Goal: Task Accomplishment & Management: Manage account settings

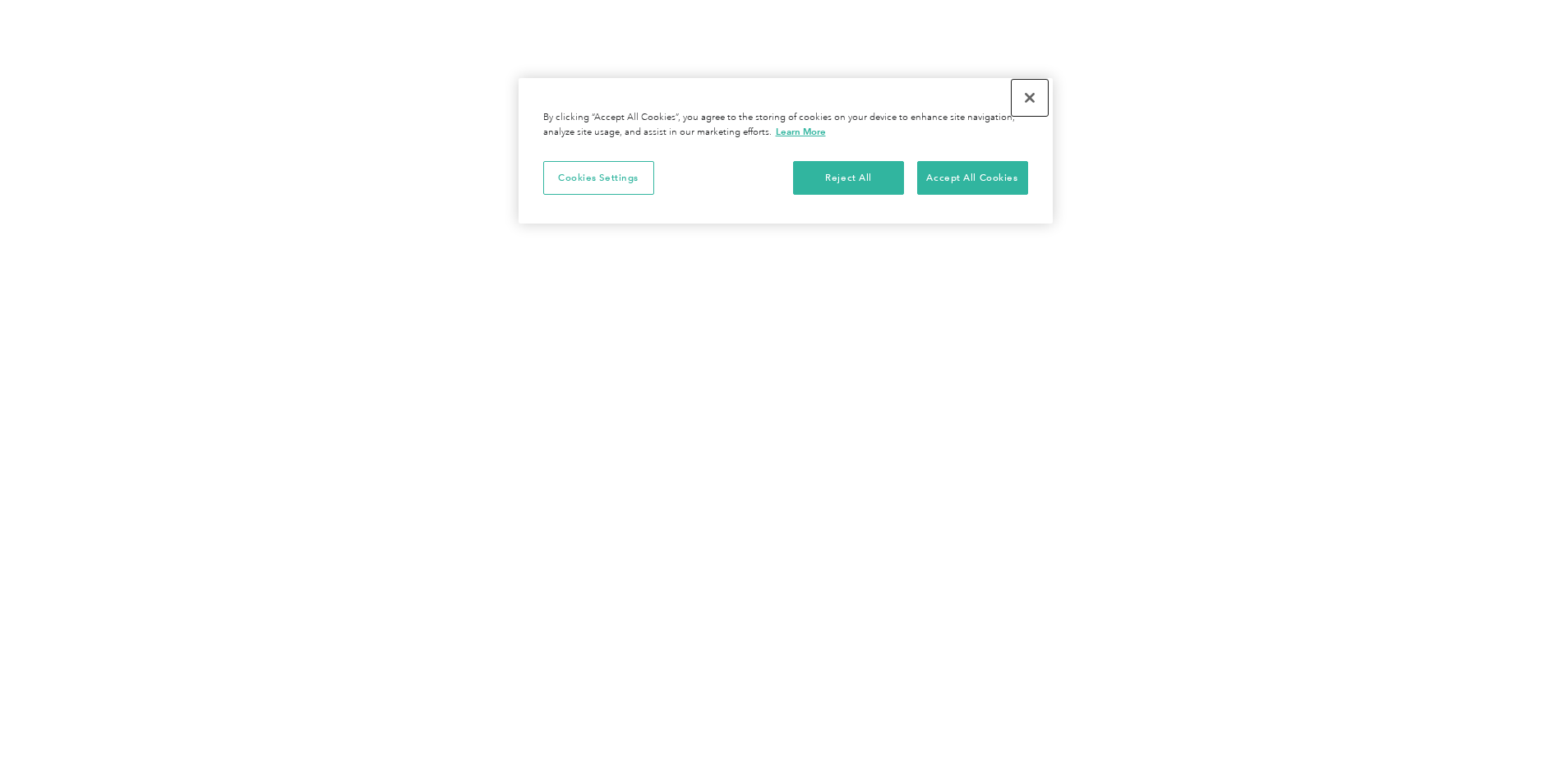
click at [1029, 99] on button "Close" at bounding box center [1029, 98] width 36 height 36
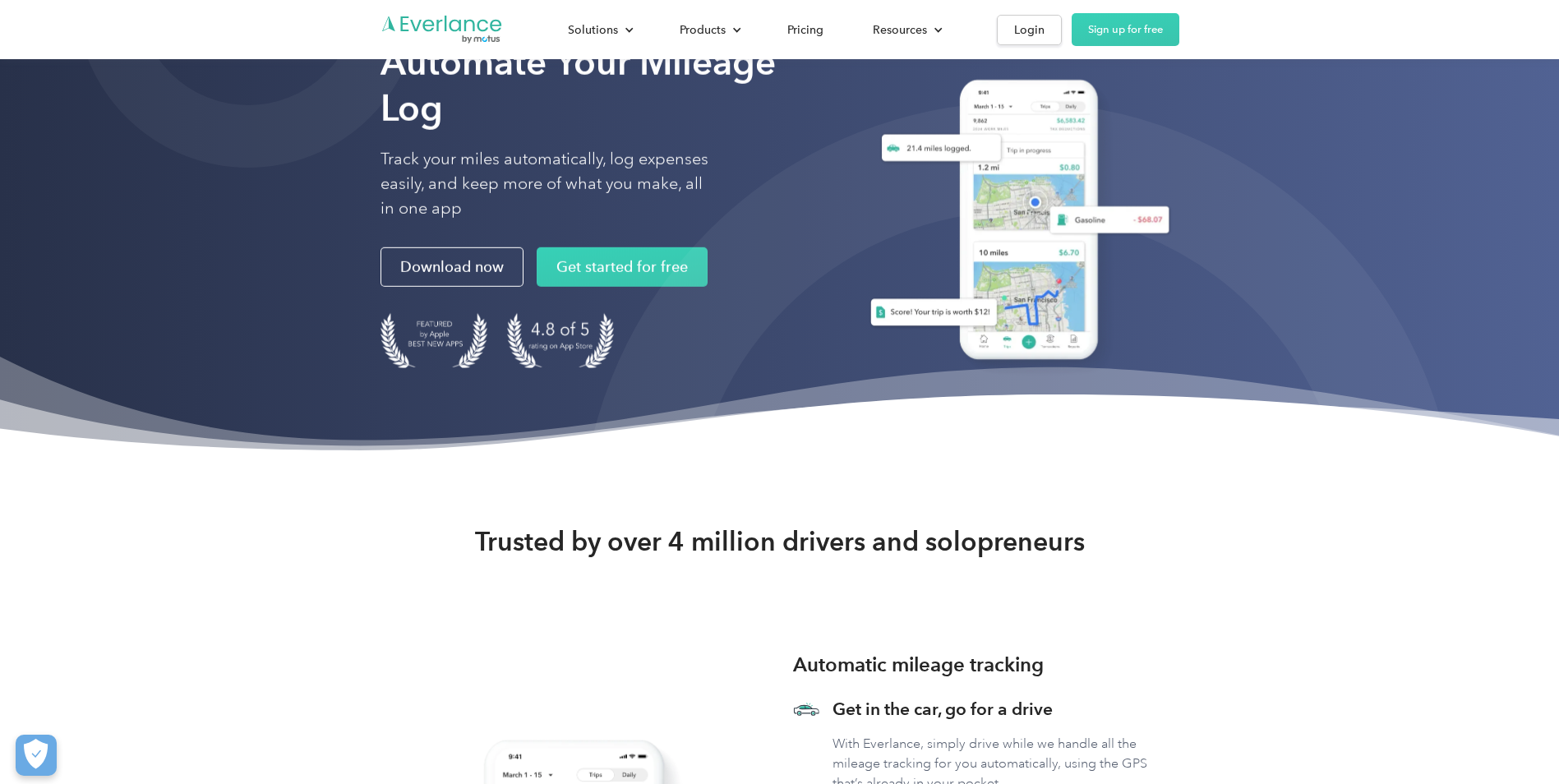
scroll to position [83, 0]
click at [1028, 35] on div "Login" at bounding box center [1029, 30] width 30 height 21
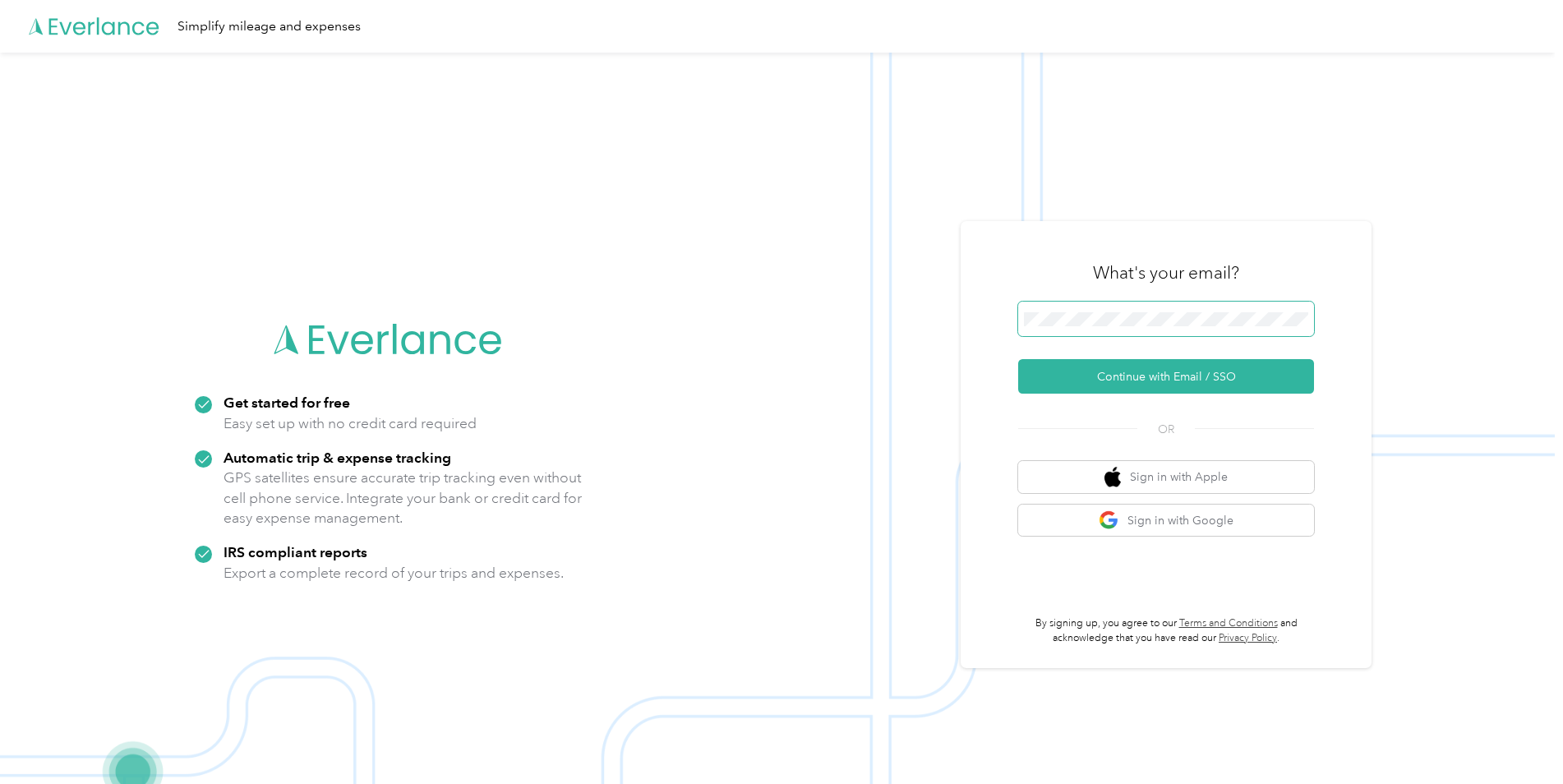
click at [1103, 327] on span at bounding box center [1166, 319] width 296 height 34
click at [1154, 374] on button "Continue with Email / SSO" at bounding box center [1166, 376] width 296 height 34
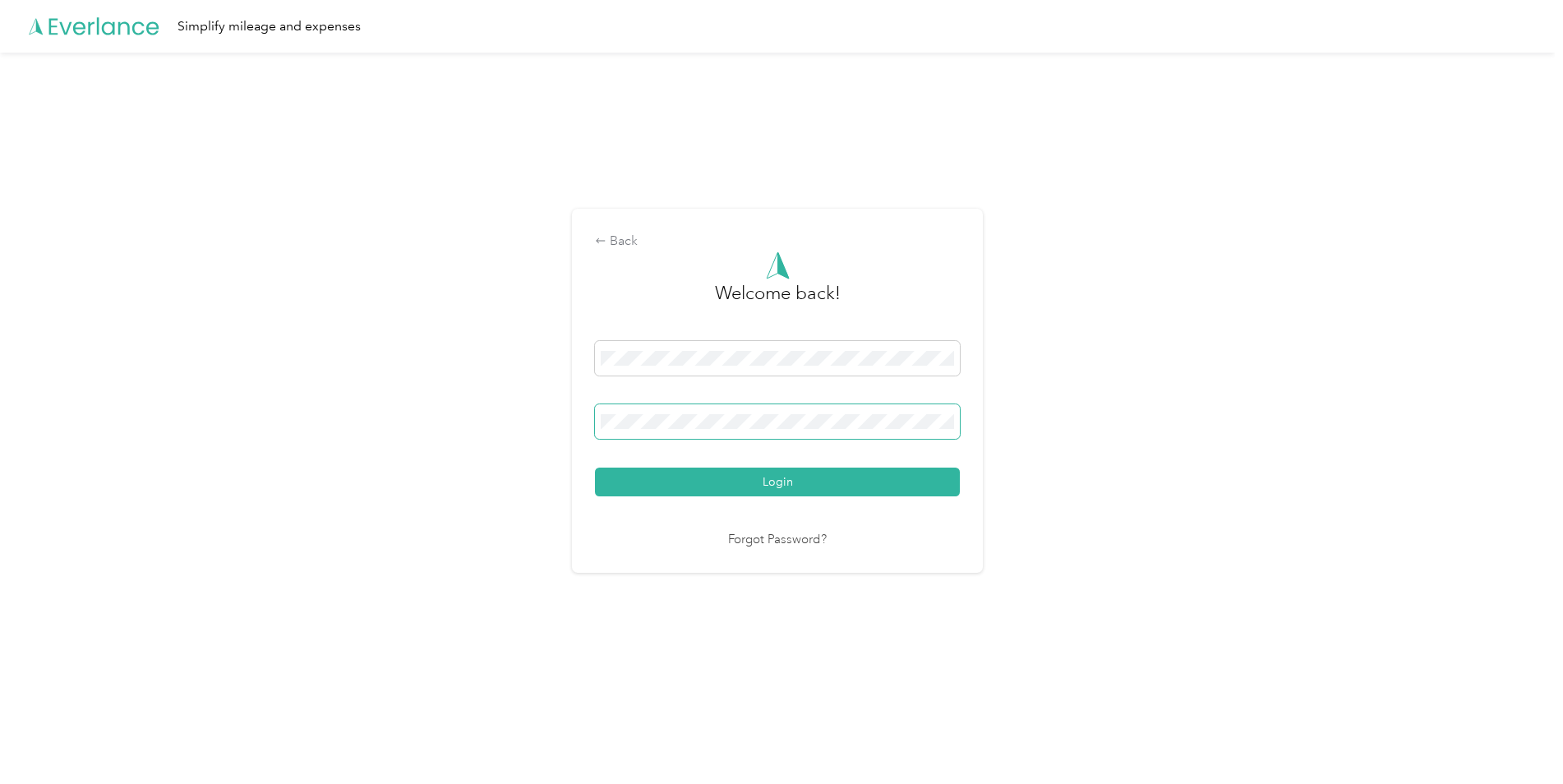
click at [782, 429] on span at bounding box center [776, 421] width 364 height 34
click at [771, 477] on button "Login" at bounding box center [776, 482] width 364 height 28
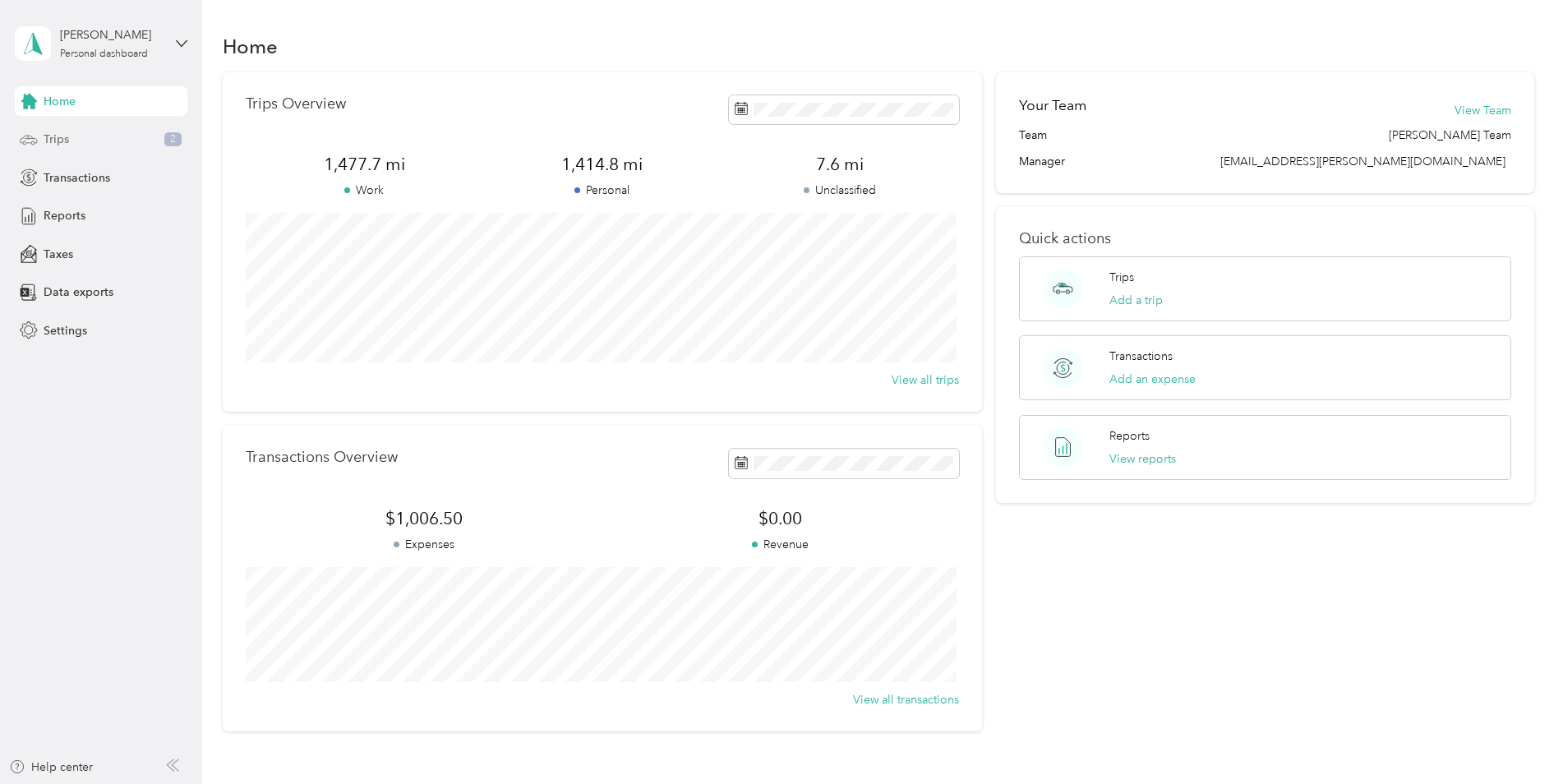
click at [84, 140] on div "Trips 2" at bounding box center [101, 139] width 173 height 29
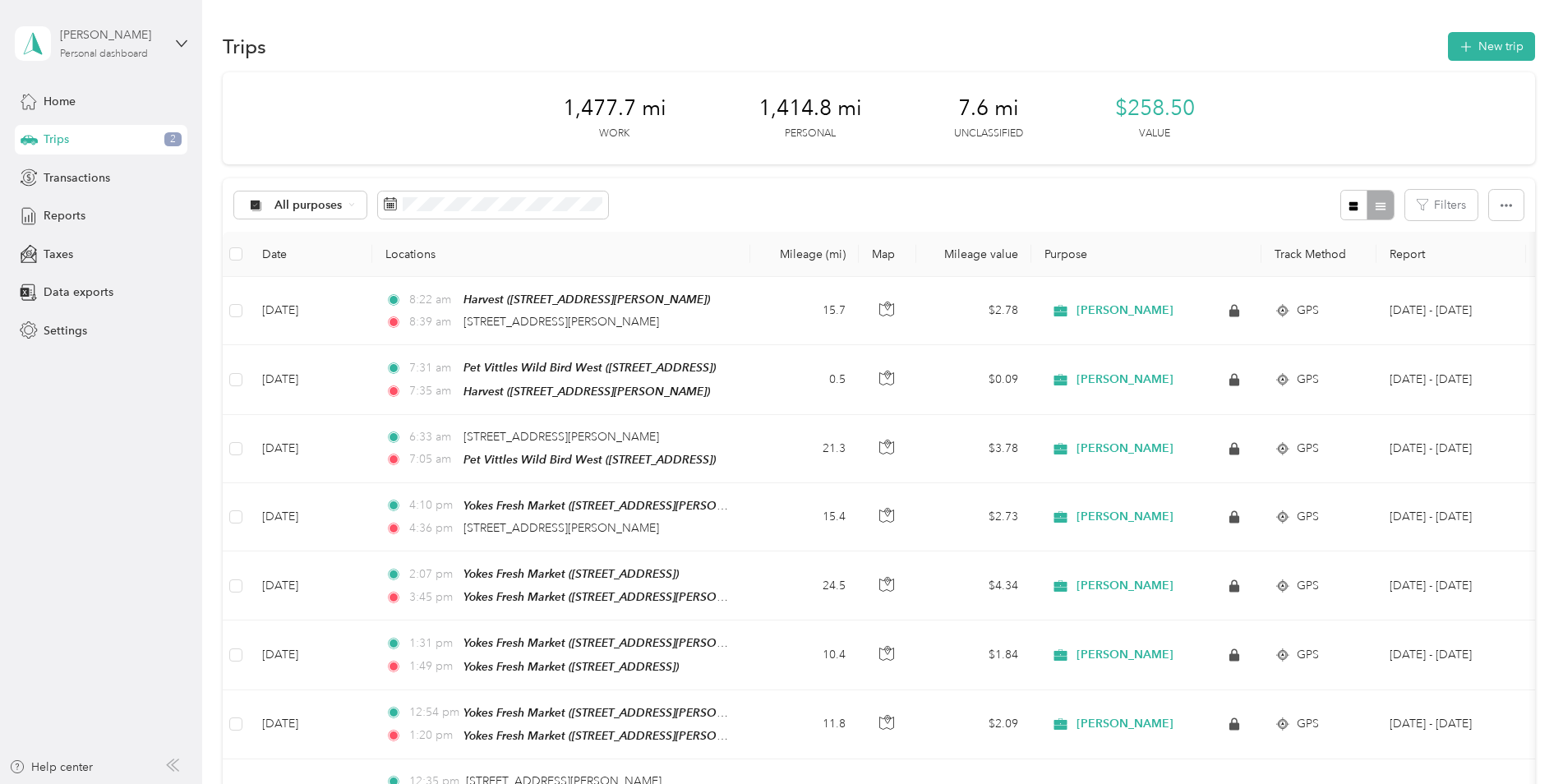
click at [106, 54] on div "Personal dashboard" at bounding box center [103, 54] width 88 height 10
click at [181, 42] on icon at bounding box center [182, 43] width 12 height 12
click at [52, 98] on span "Home" at bounding box center [59, 101] width 32 height 18
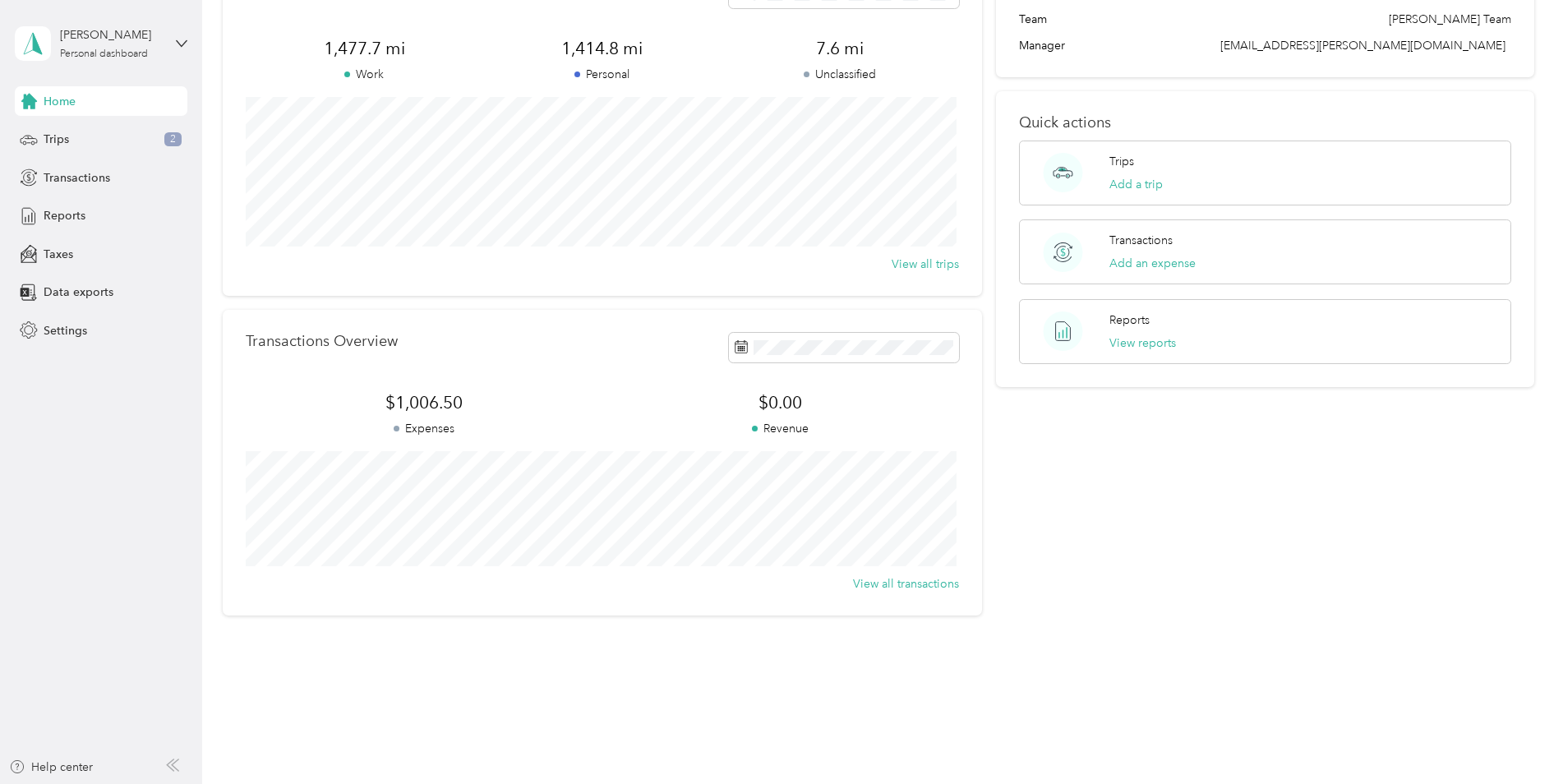
scroll to position [117, 0]
click at [184, 49] on div "Darcy J. Lyon Personal dashboard" at bounding box center [101, 43] width 173 height 58
click at [62, 138] on div "Log out" at bounding box center [234, 134] width 416 height 28
